Goal: Use online tool/utility: Utilize a website feature to perform a specific function

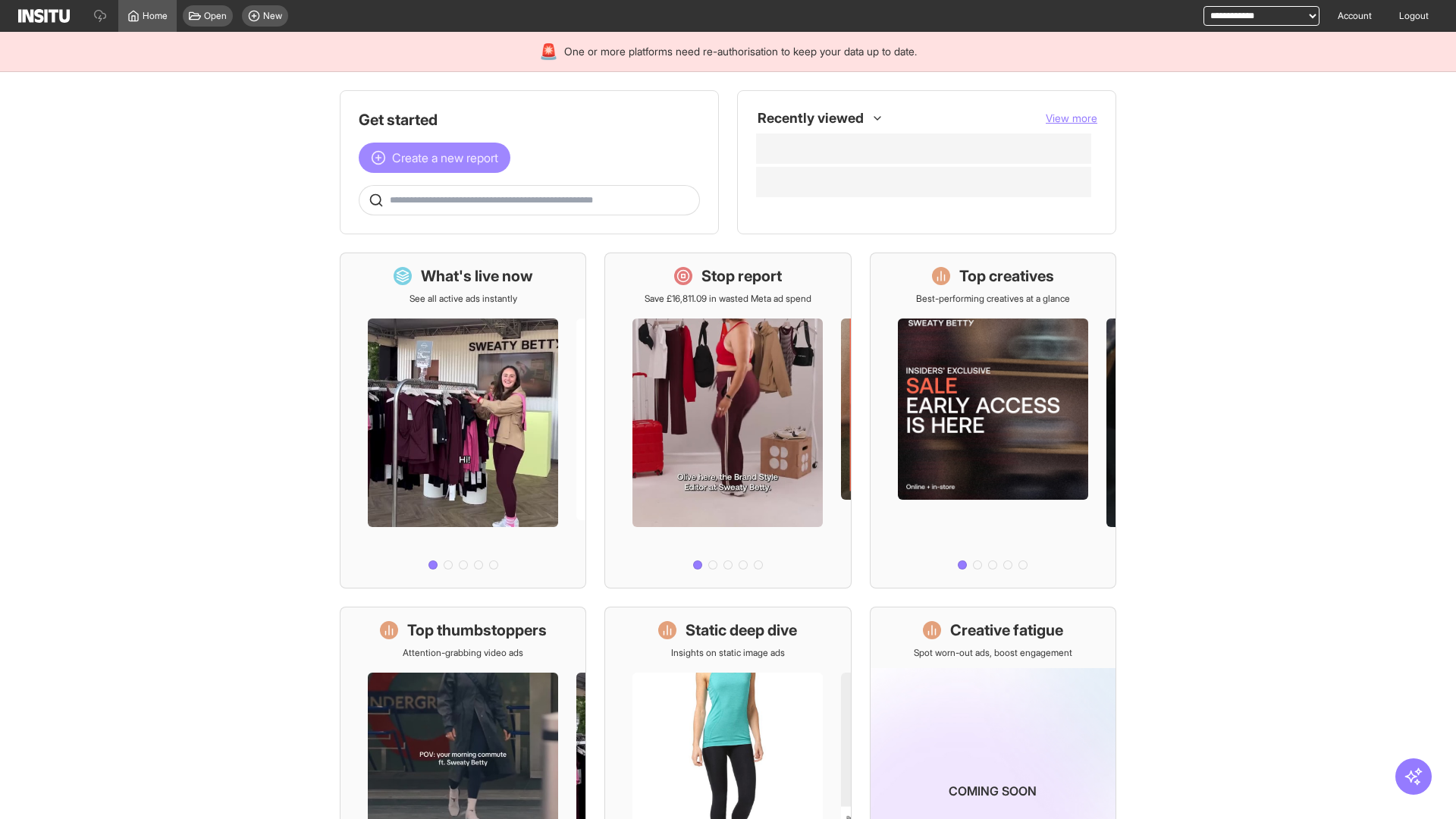
click at [438, 158] on span "Create a new report" at bounding box center [445, 157] width 106 height 18
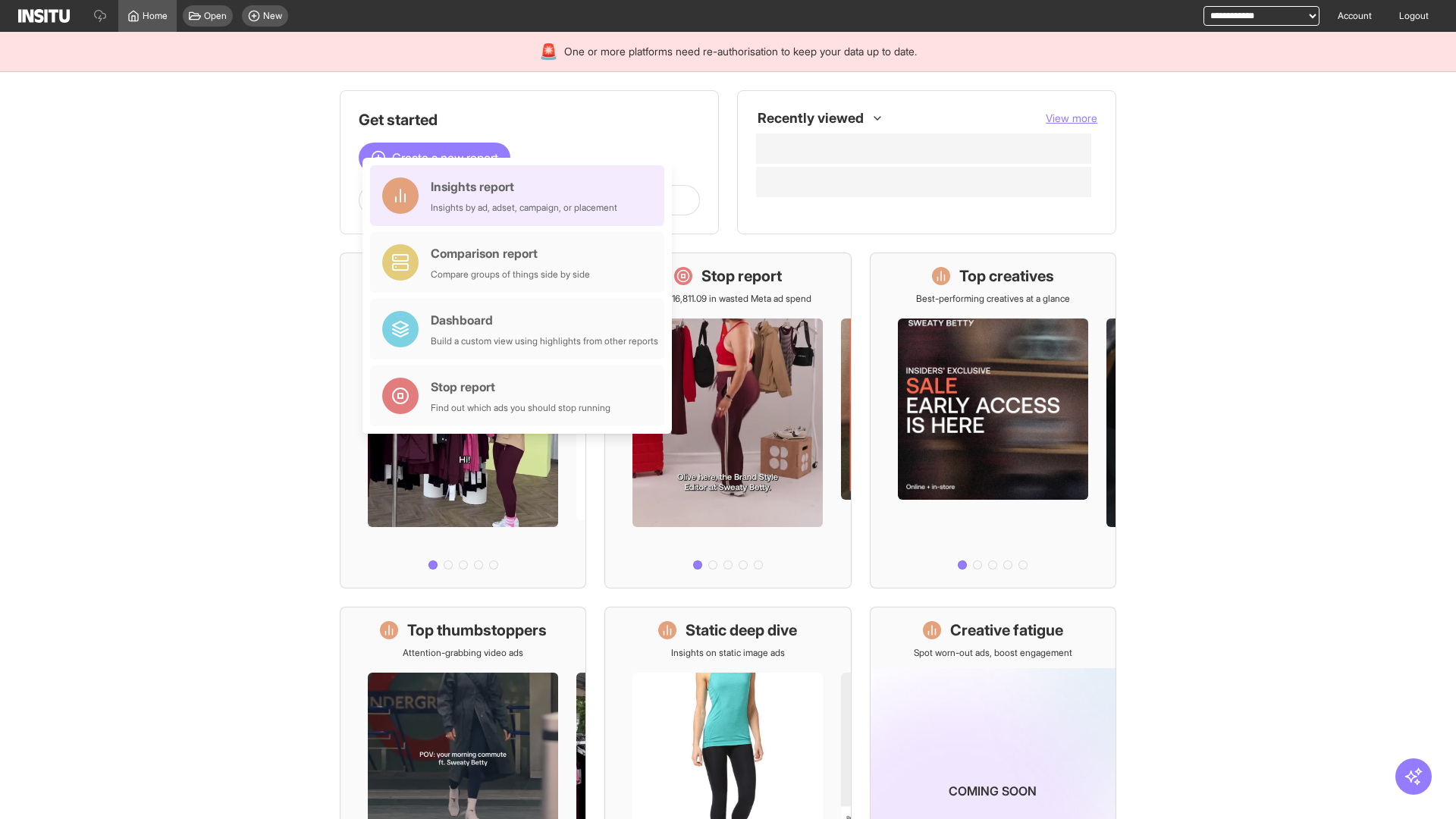
click at [521, 196] on div "Insights report Insights by ad, adset, campaign, or placement" at bounding box center [524, 195] width 187 height 36
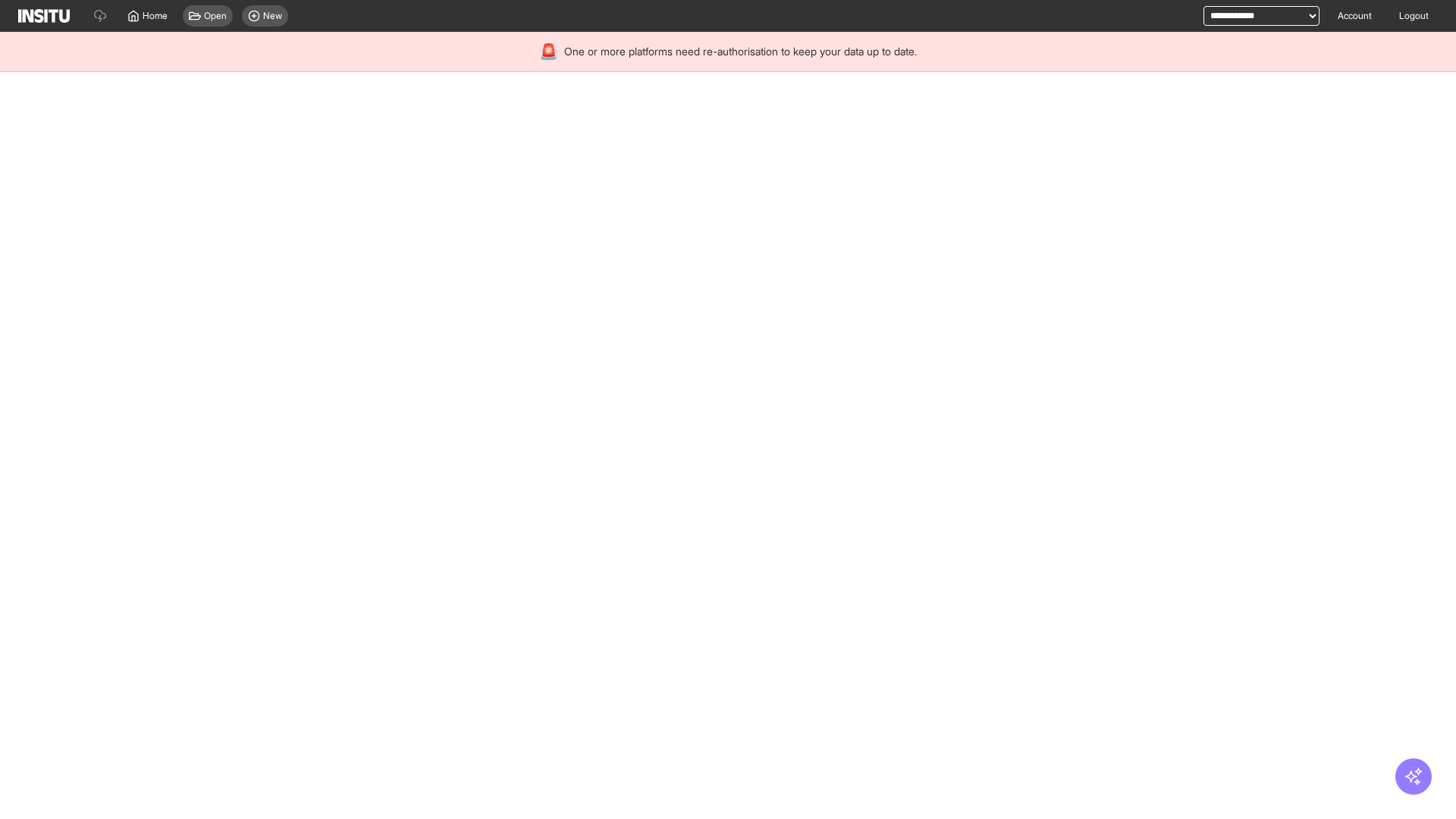
select select "**"
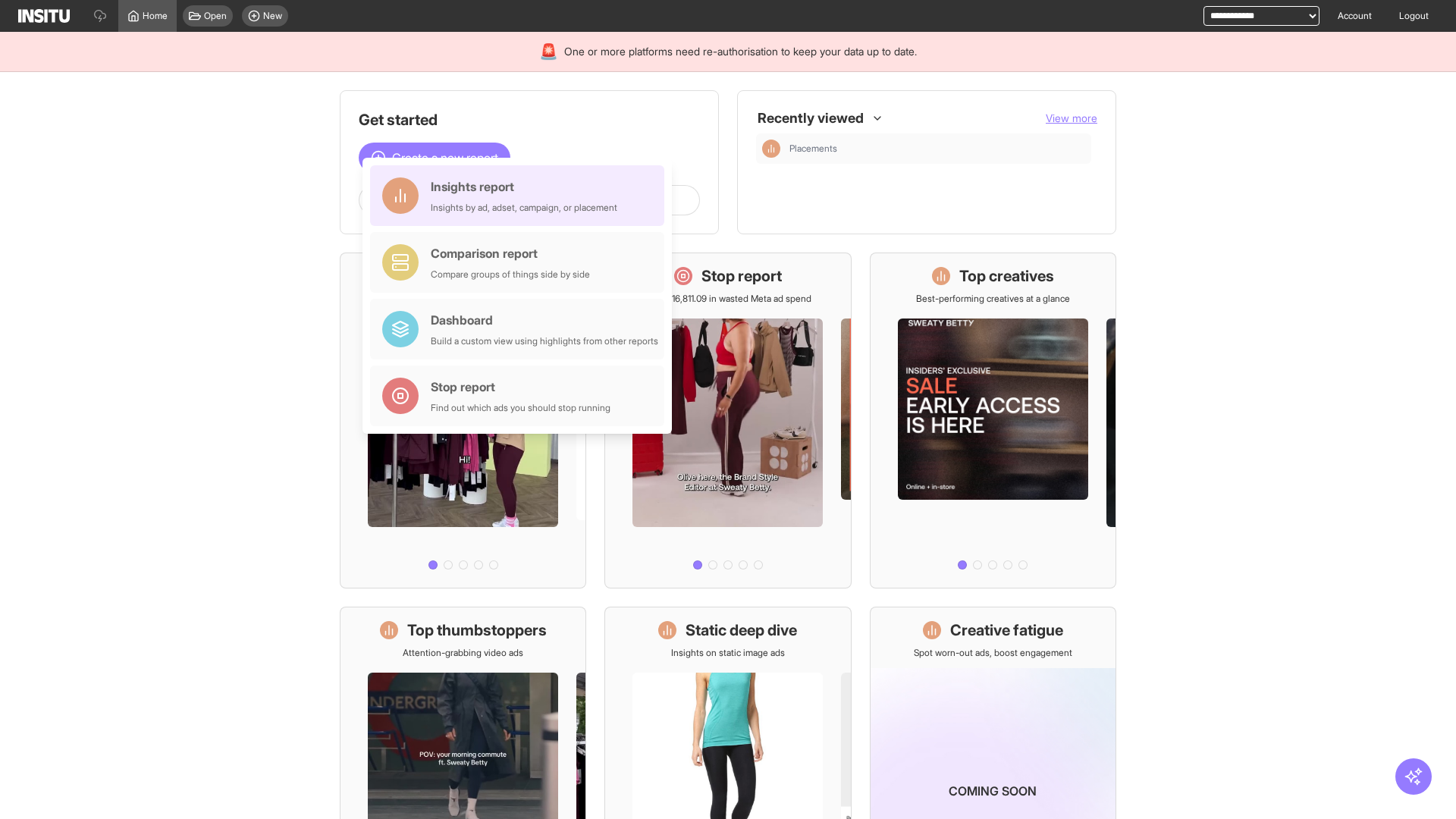
click at [521, 196] on div "Insights report Insights by ad, adset, campaign, or placement" at bounding box center [524, 195] width 187 height 36
